Goal: Task Accomplishment & Management: Manage account settings

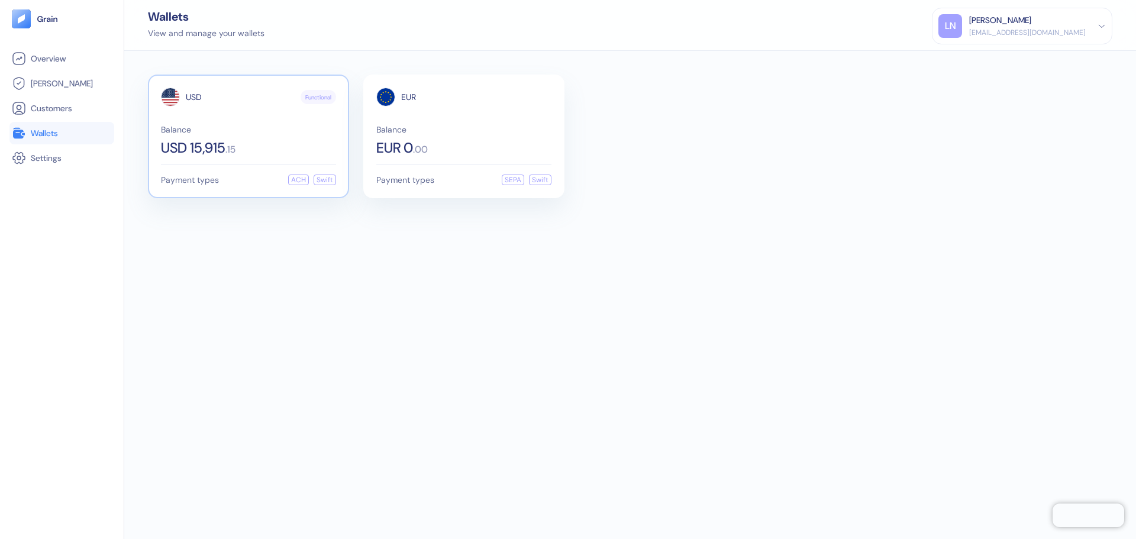
click at [214, 143] on span "USD 15,915" at bounding box center [193, 148] width 64 height 14
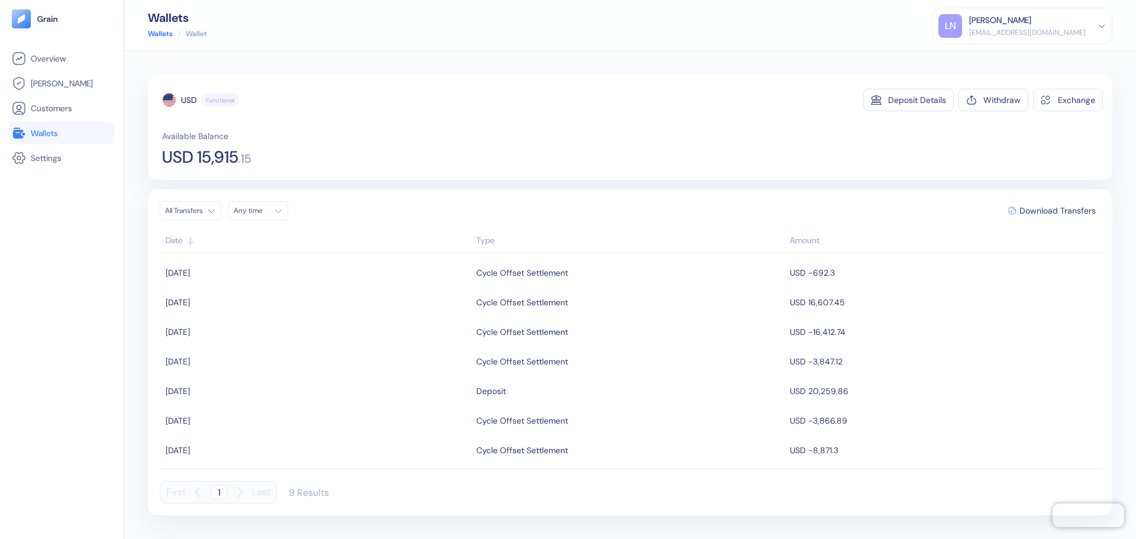
click at [993, 24] on div "[PERSON_NAME]" at bounding box center [1000, 20] width 62 height 12
click at [986, 59] on div "Sign Out" at bounding box center [970, 59] width 33 height 12
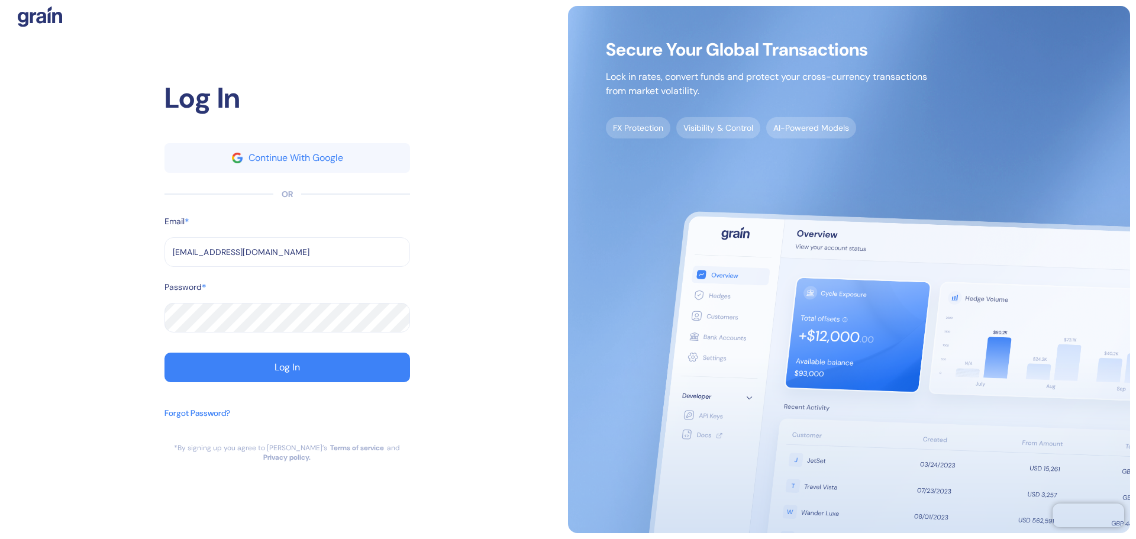
click at [278, 253] on input "[EMAIL_ADDRESS][DOMAIN_NAME]" at bounding box center [288, 252] width 246 height 30
type input "[EMAIL_ADDRESS][DOMAIN_NAME]"
click at [262, 378] on button "Log In" at bounding box center [288, 368] width 246 height 30
